Goal: Navigation & Orientation: Find specific page/section

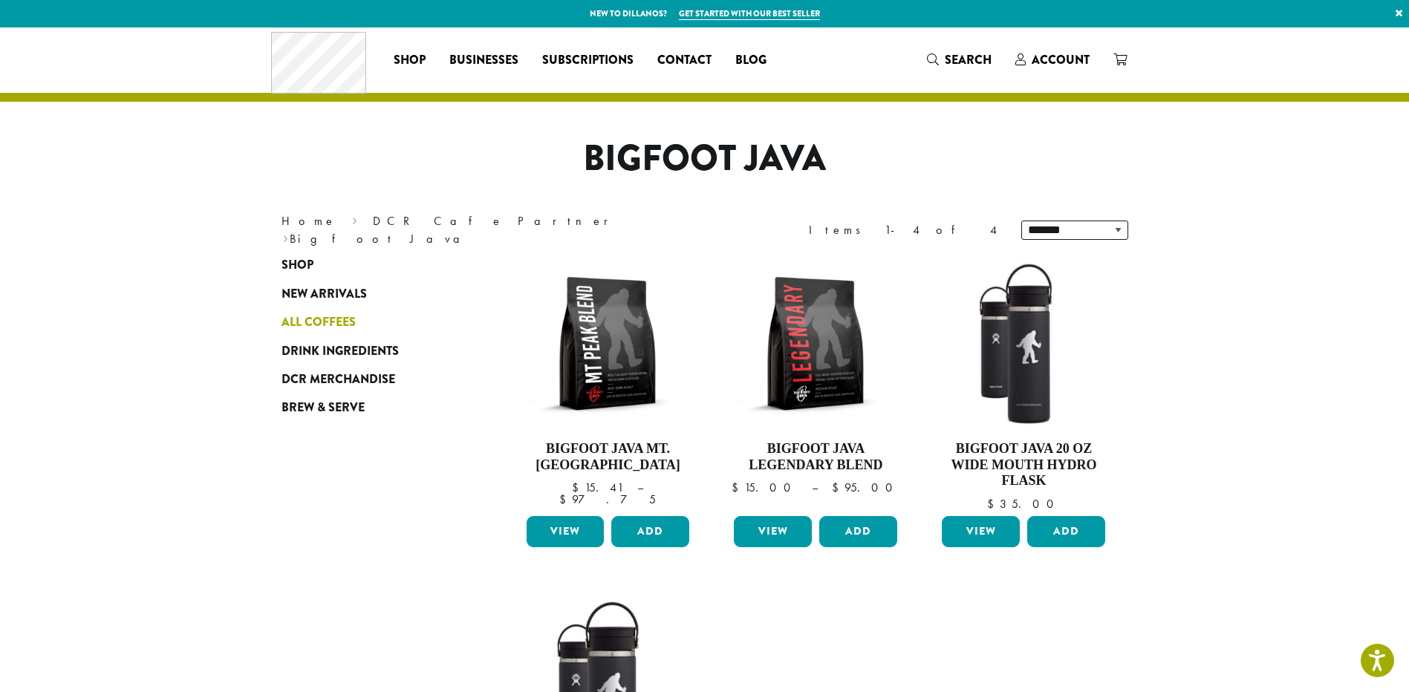
click at [317, 316] on span "All Coffees" at bounding box center [318, 322] width 74 height 19
